Goal: Register for event/course

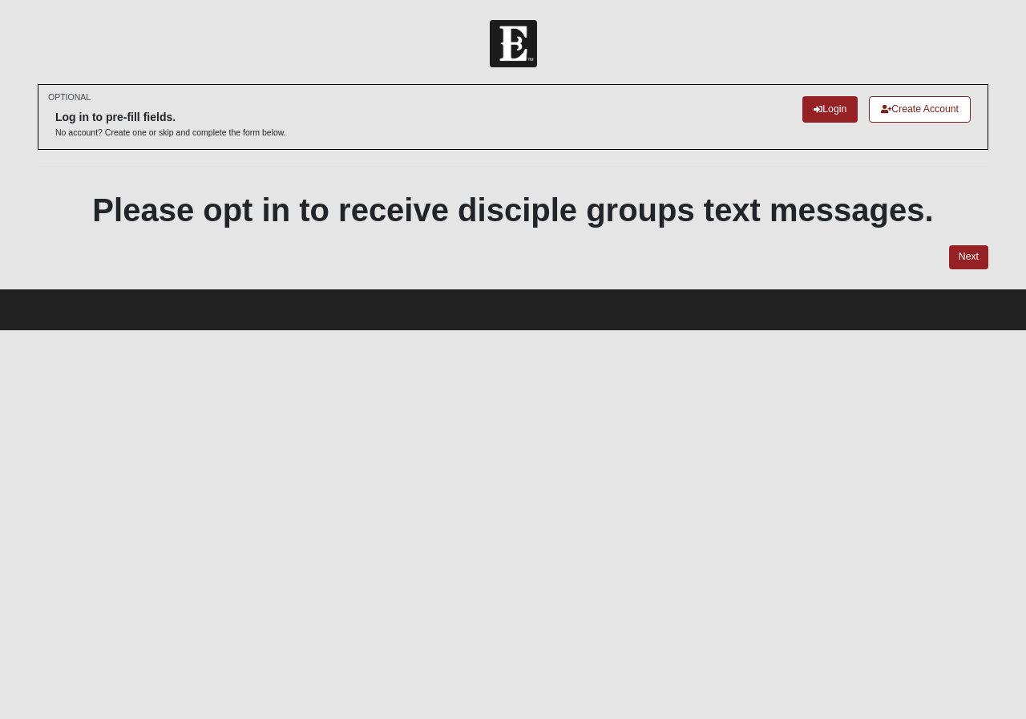
click at [513, 39] on img at bounding box center [513, 43] width 47 height 47
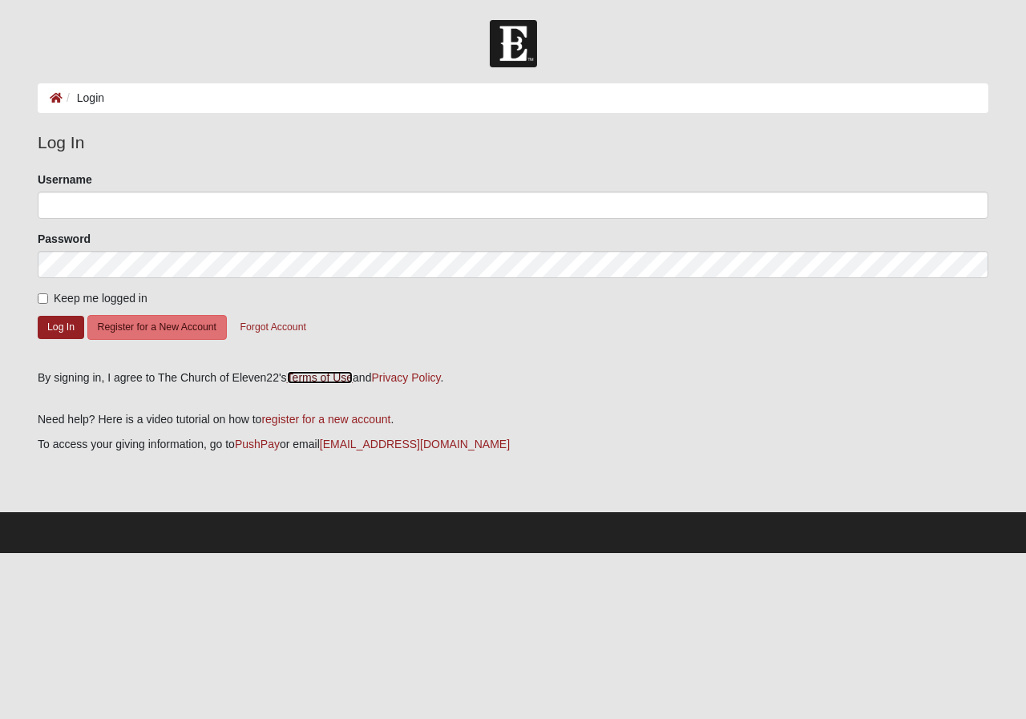
click at [315, 382] on link "Terms of Use" at bounding box center [320, 377] width 66 height 13
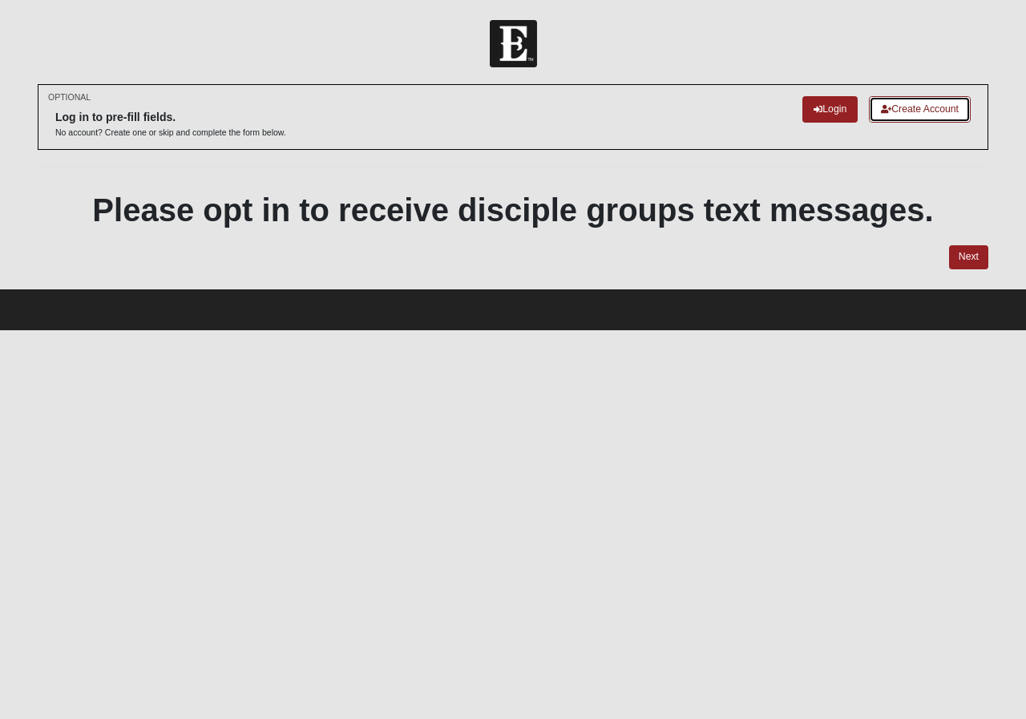
click at [903, 118] on link "Create Account" at bounding box center [920, 109] width 102 height 26
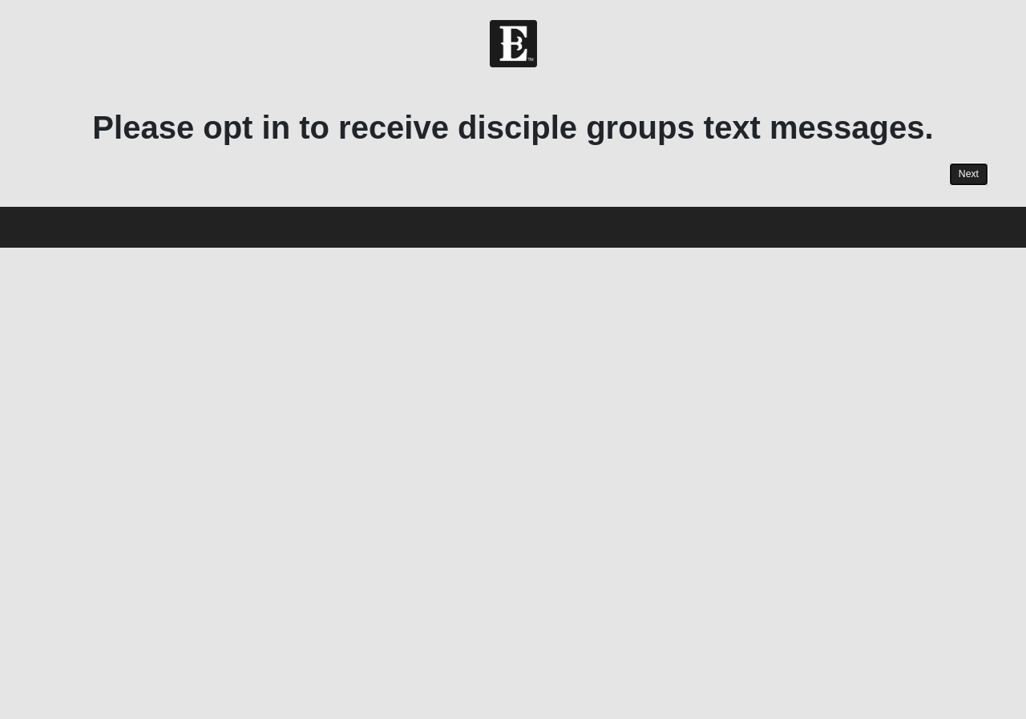
click at [974, 175] on link "Next" at bounding box center [968, 174] width 39 height 23
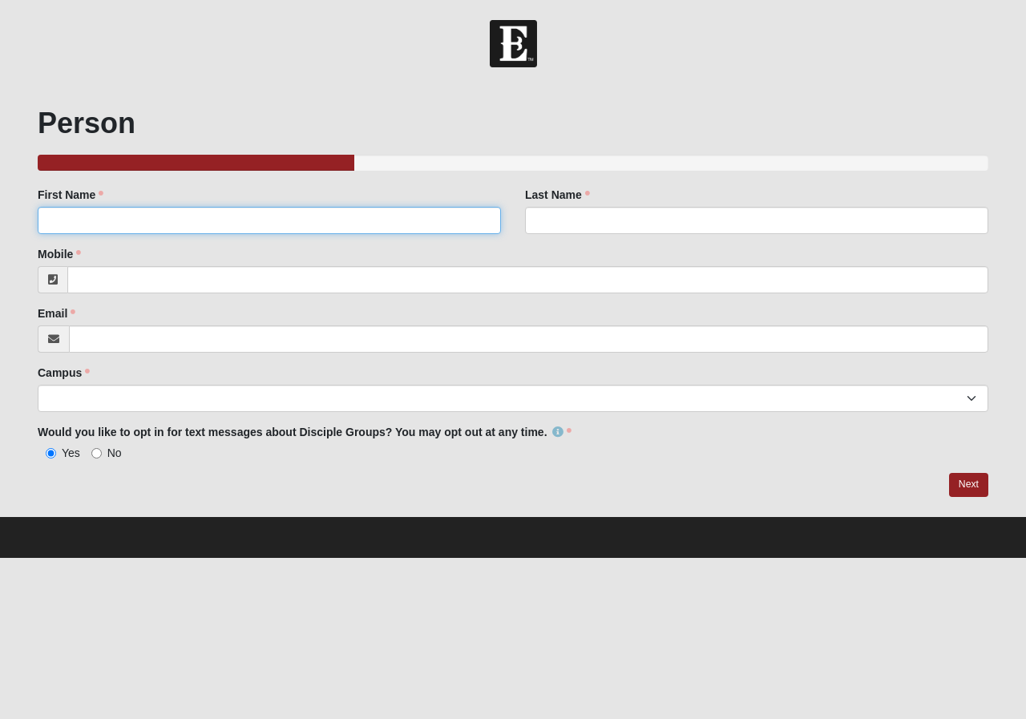
click at [120, 222] on input "First Name" at bounding box center [269, 220] width 463 height 27
type input "Matt"
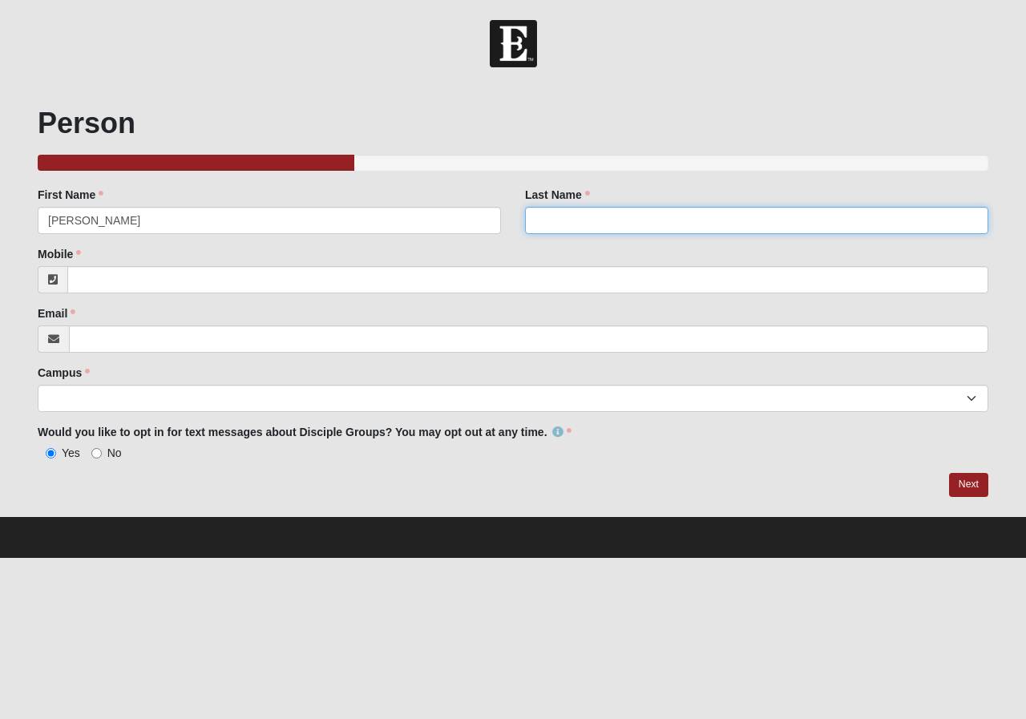
type input "Cruise"
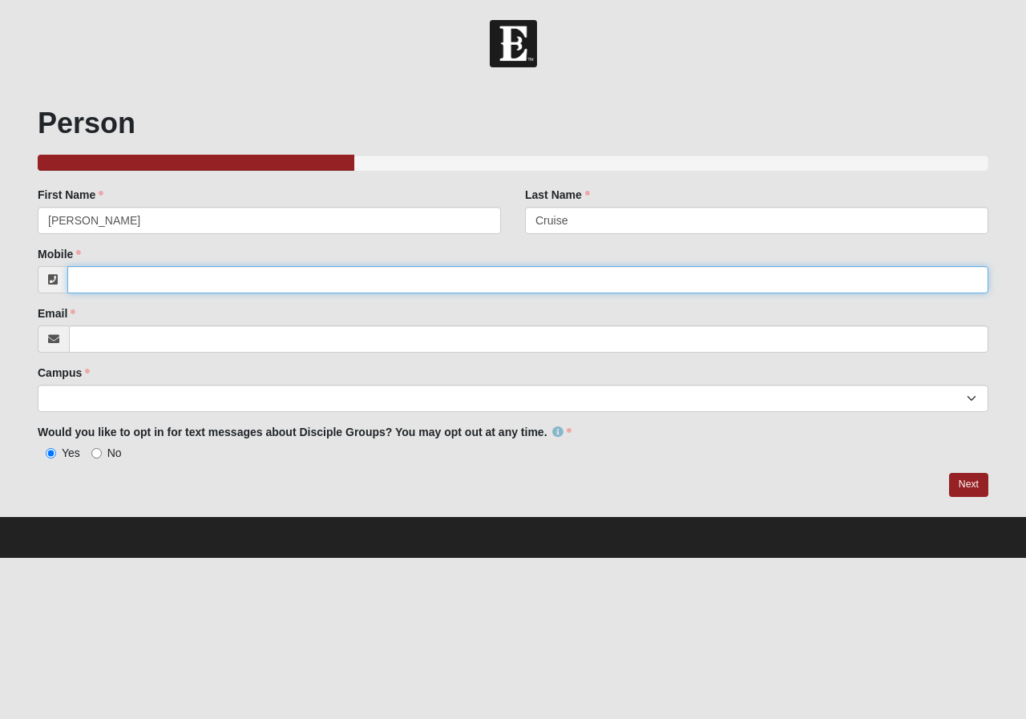
type input "6366779987"
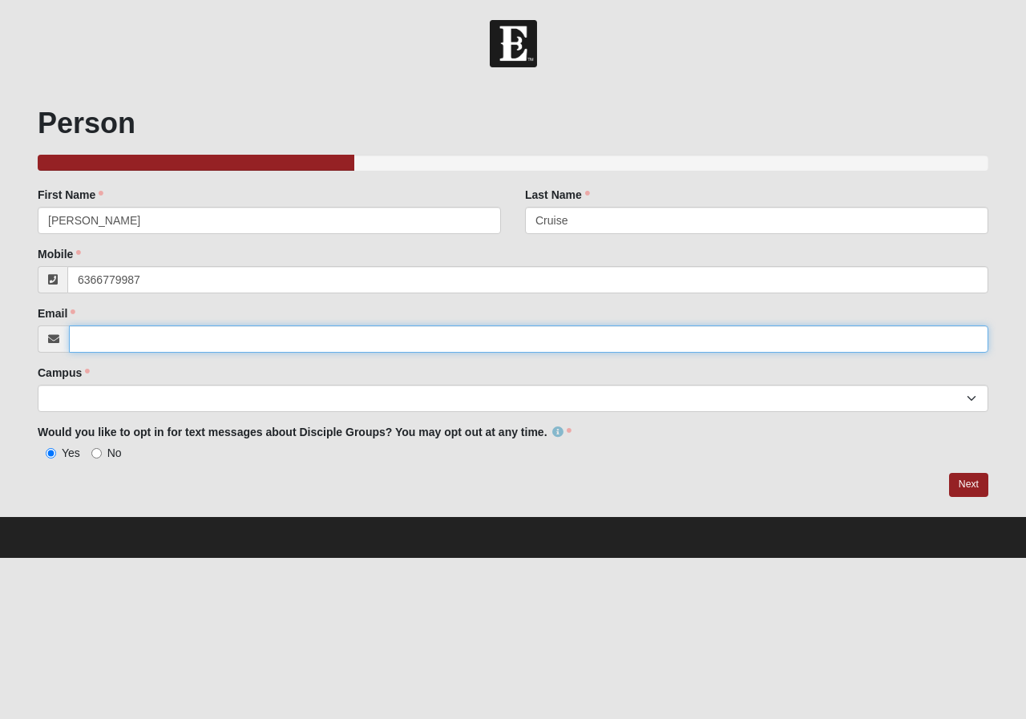
type input "mustangmuscleperf@msn.com"
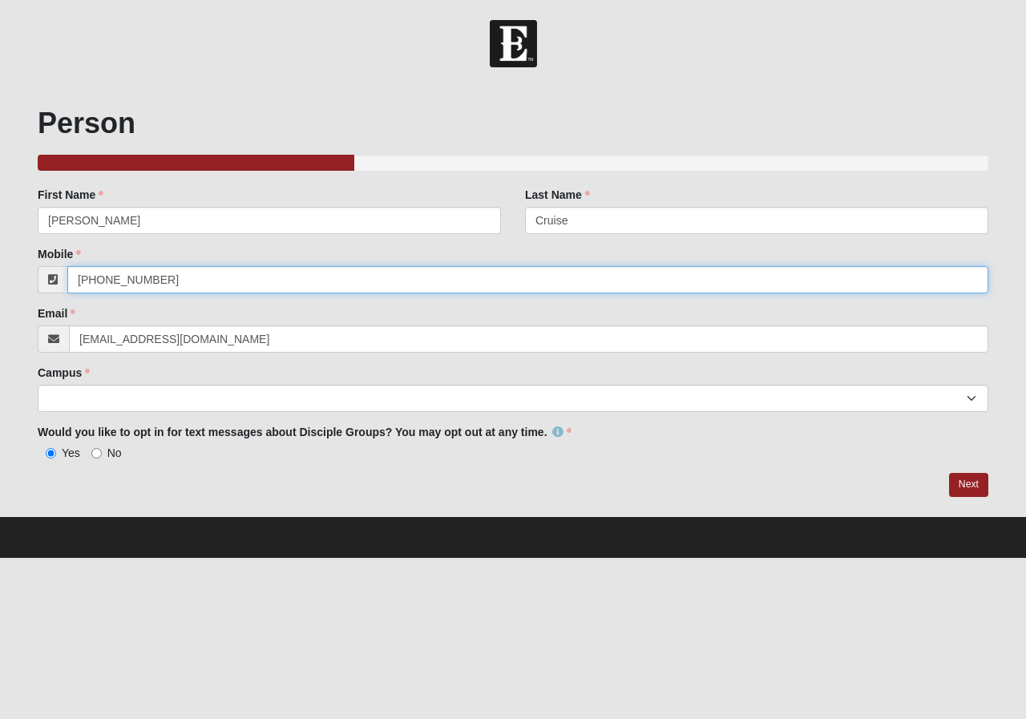
drag, startPoint x: 168, startPoint y: 278, endPoint x: -4, endPoint y: 276, distance: 172.3
click at [0, 276] on html "Hello Matthew My Account Log Out Disciple Groups Text Opt in 2022 Events Discip…" at bounding box center [513, 279] width 1026 height 558
type input "(314) 610-8149"
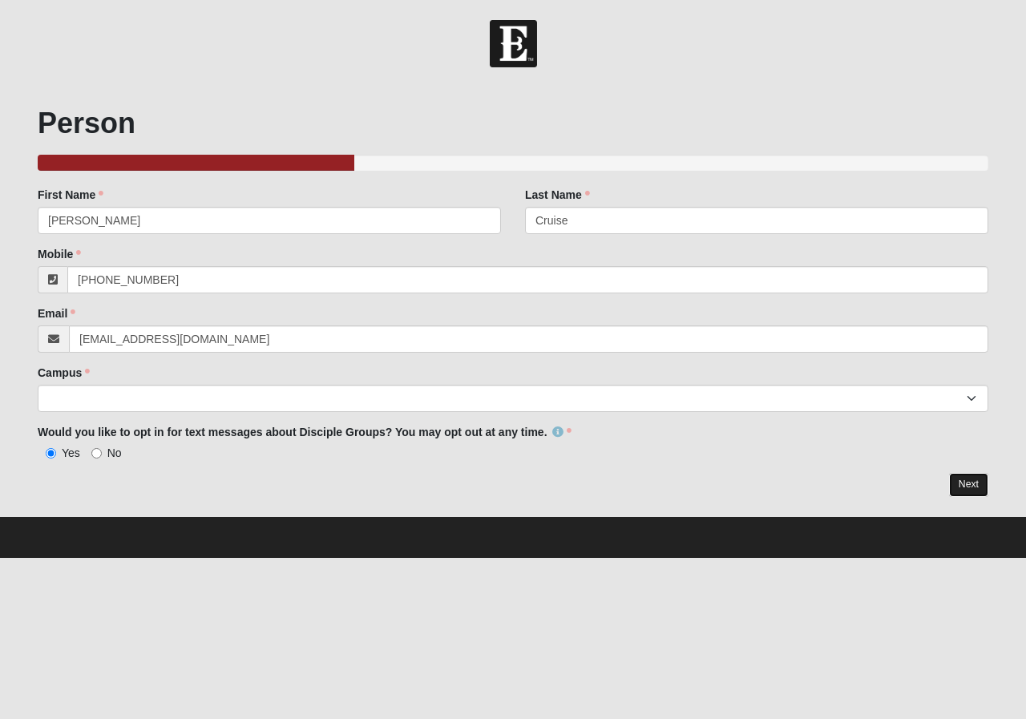
click at [963, 491] on link "Next" at bounding box center [968, 484] width 39 height 23
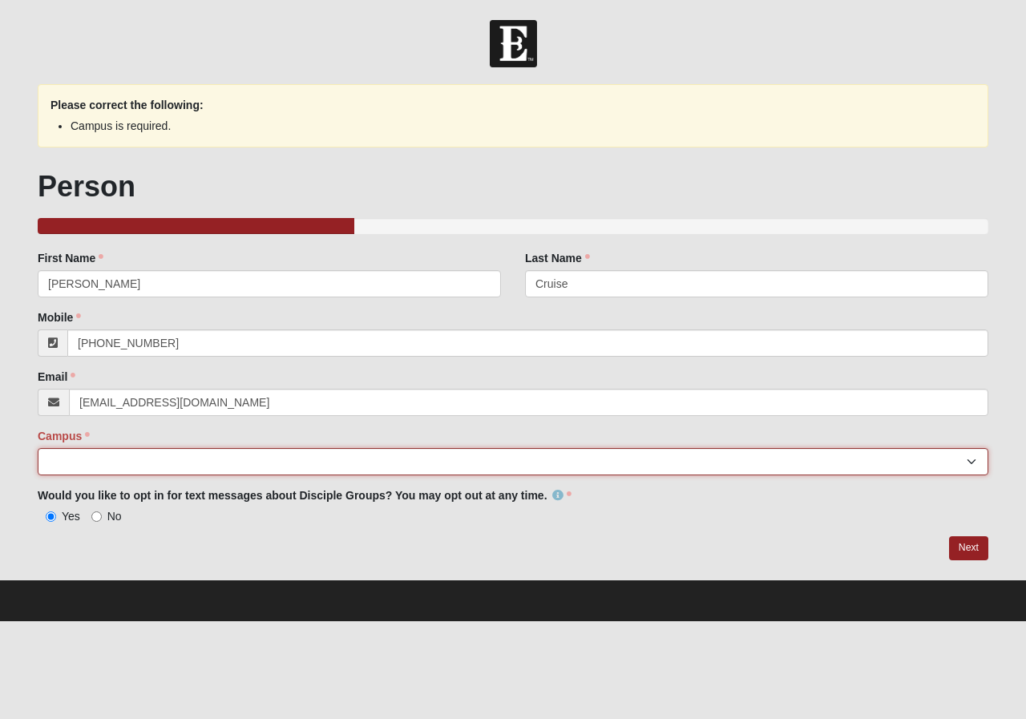
click at [952, 454] on select "Arlington Baymeadows College Park Orlando (Coming Soon) Eleven22 Online Fleming…" at bounding box center [513, 461] width 950 height 27
select select "14"
click at [38, 448] on select "Arlington Baymeadows College Park Orlando (Coming Soon) Eleven22 Online Fleming…" at bounding box center [513, 461] width 950 height 27
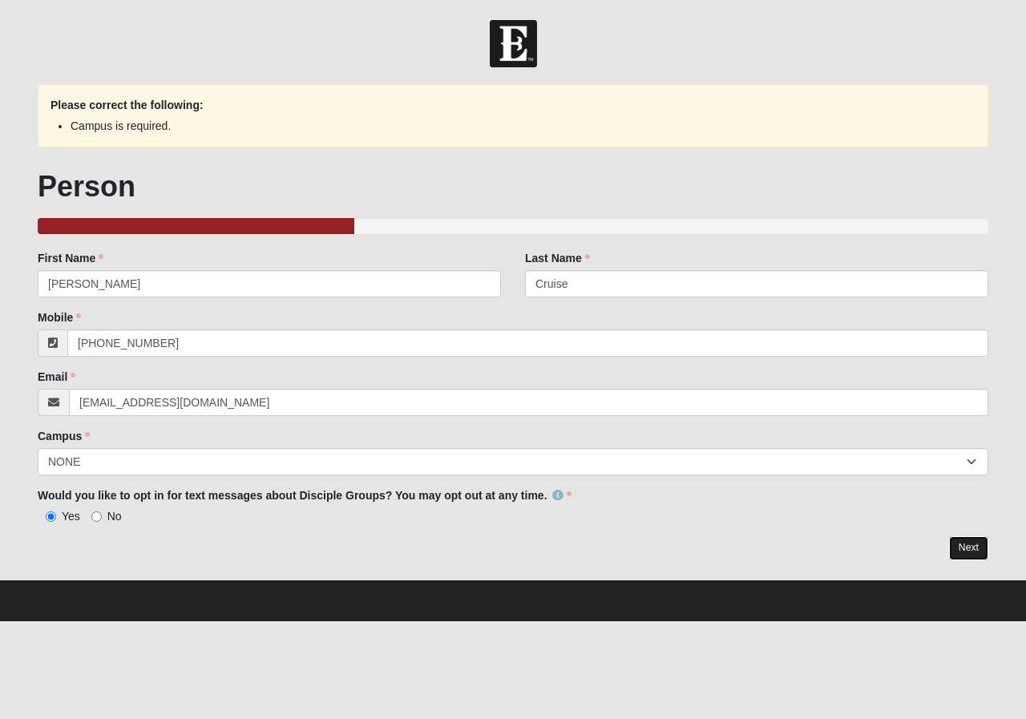
click at [954, 544] on link "Next" at bounding box center [968, 547] width 39 height 23
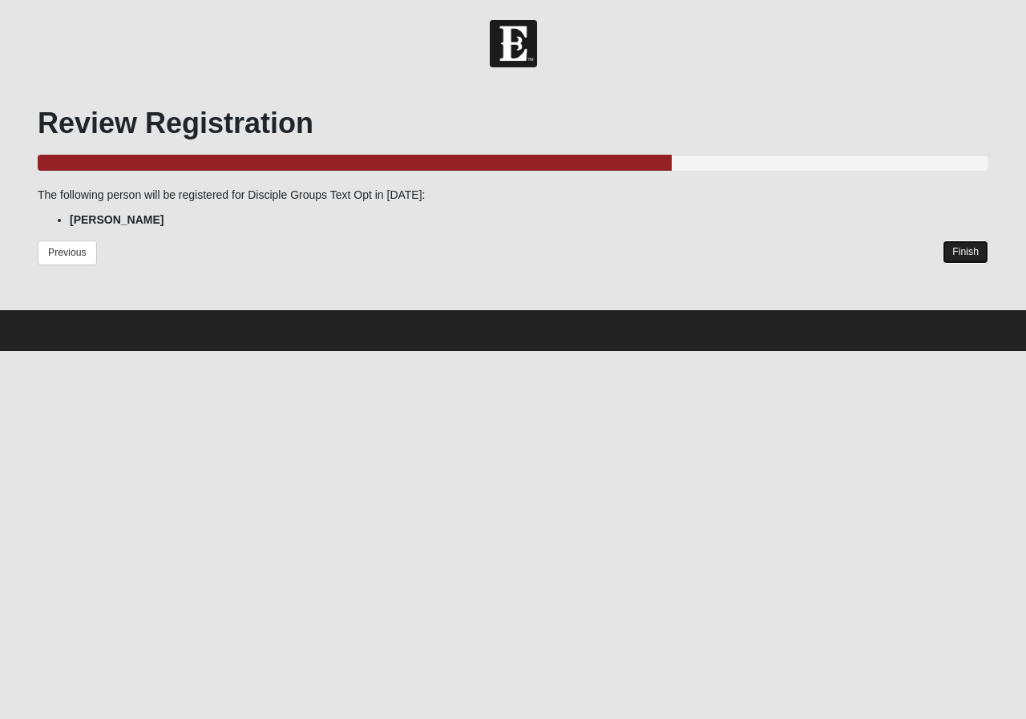
click at [961, 256] on link "Finish" at bounding box center [965, 251] width 46 height 23
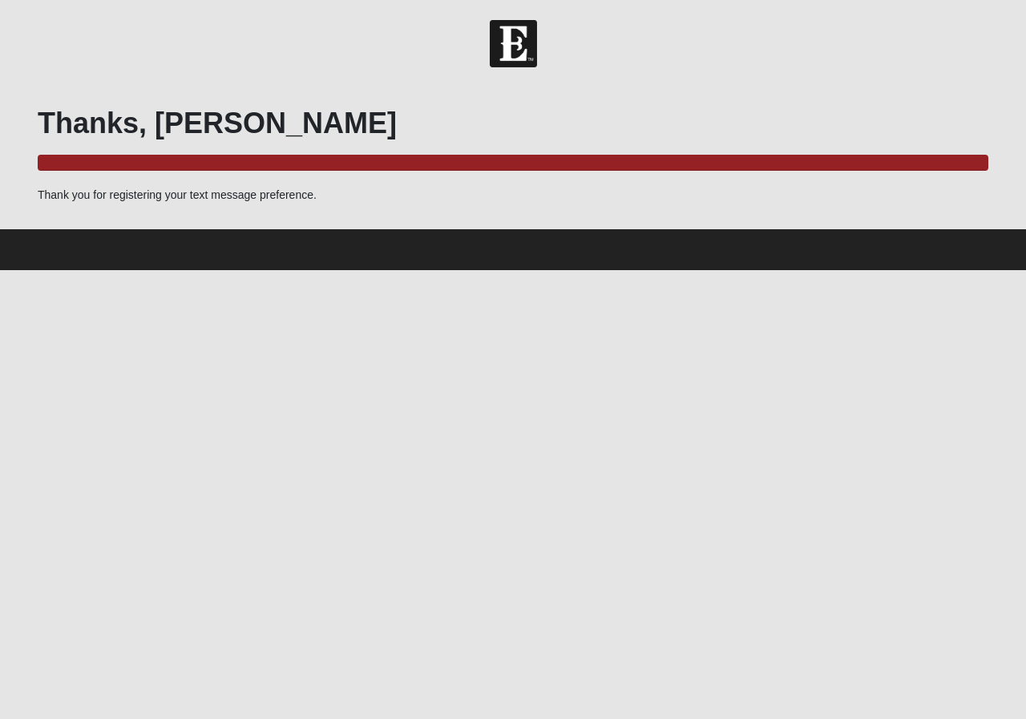
click at [513, 42] on img at bounding box center [513, 43] width 47 height 47
